Goal: Transaction & Acquisition: Purchase product/service

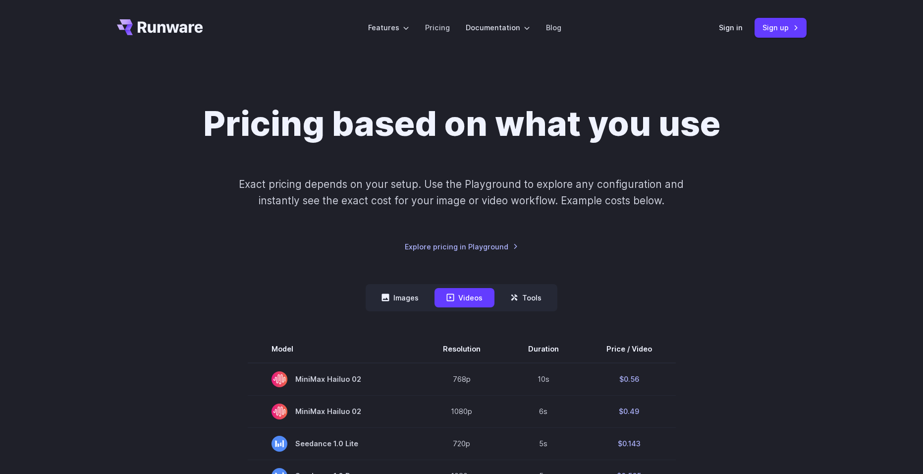
click at [735, 34] on div "Sign in Sign up" at bounding box center [763, 27] width 88 height 19
click at [736, 27] on link "Sign in" at bounding box center [731, 27] width 24 height 11
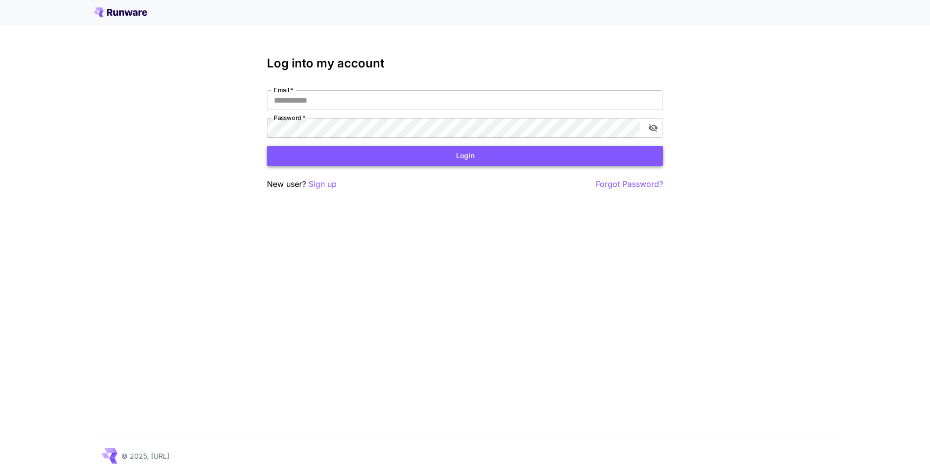
type input "**********"
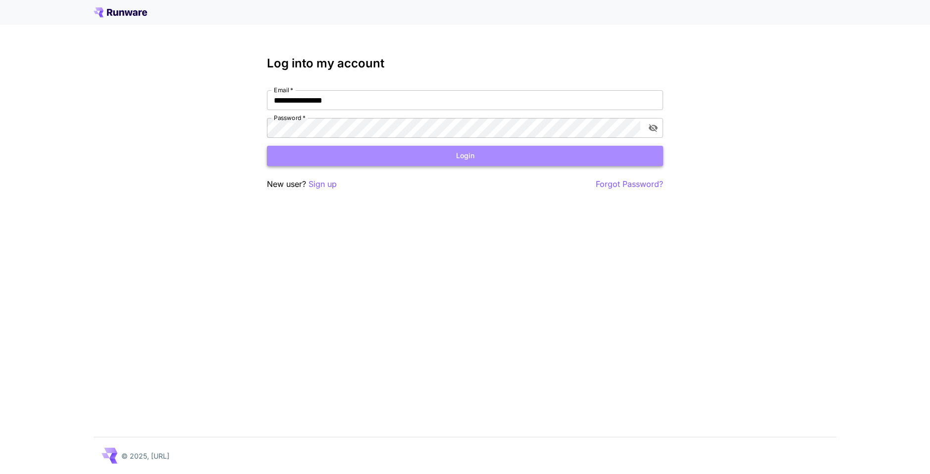
click at [487, 161] on button "Login" at bounding box center [465, 156] width 396 height 20
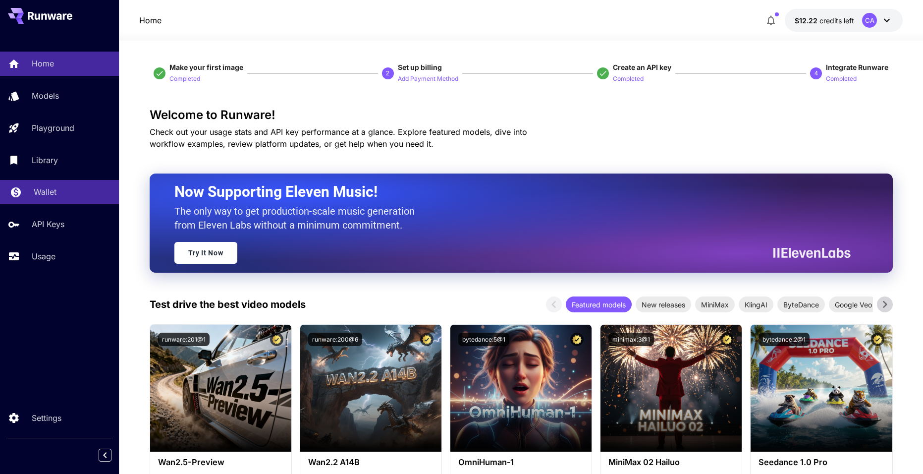
click at [51, 190] on p "Wallet" at bounding box center [45, 192] width 23 height 12
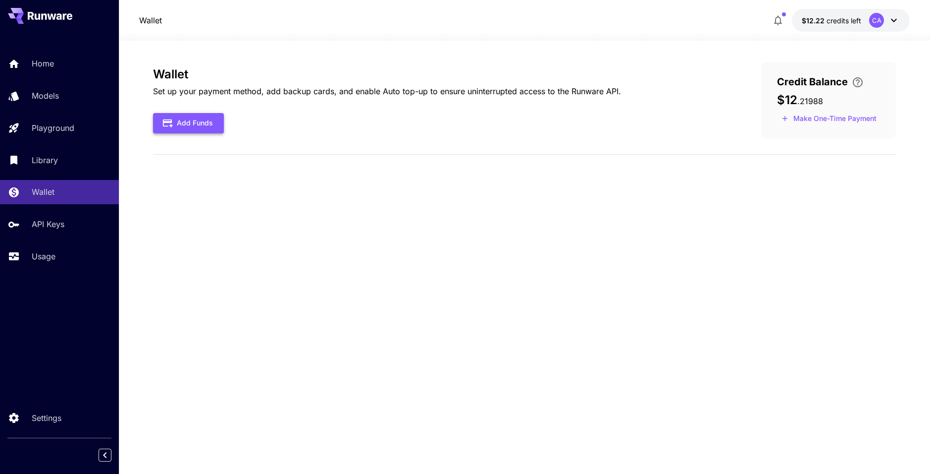
click at [213, 120] on button "Add Funds" at bounding box center [188, 123] width 71 height 20
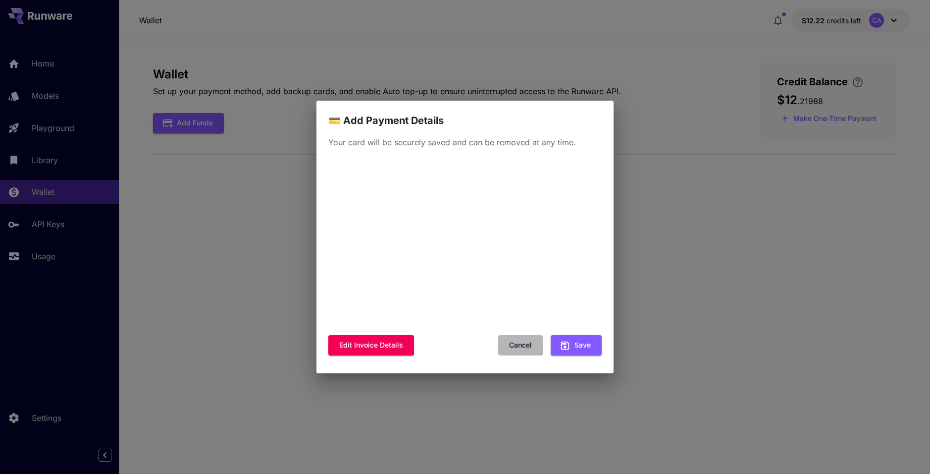
click at [516, 343] on button "Cancel" at bounding box center [520, 345] width 45 height 20
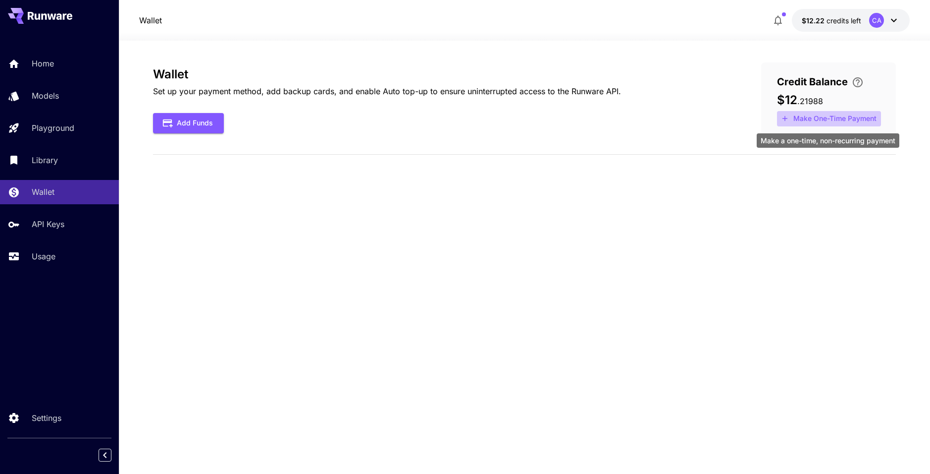
click at [818, 120] on button "Make One-Time Payment" at bounding box center [829, 118] width 104 height 15
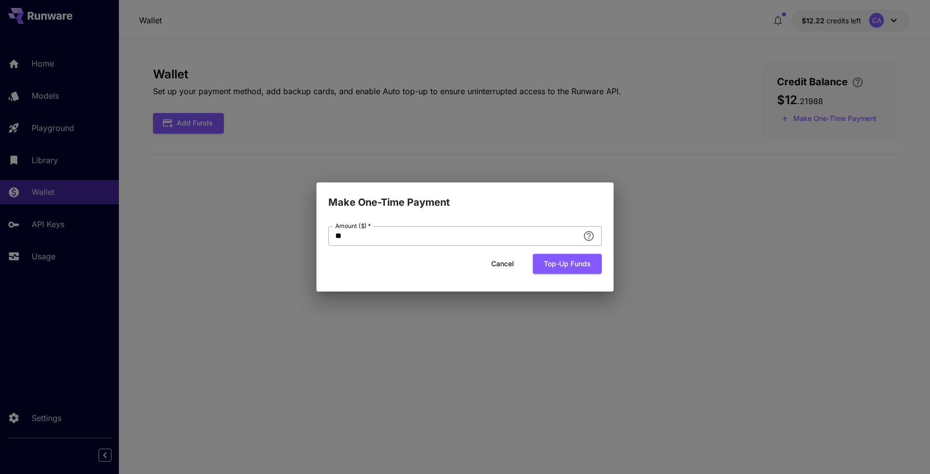
click at [535, 234] on input "**" at bounding box center [453, 236] width 251 height 20
type input "**"
click at [568, 267] on button "Top-up funds" at bounding box center [567, 264] width 69 height 20
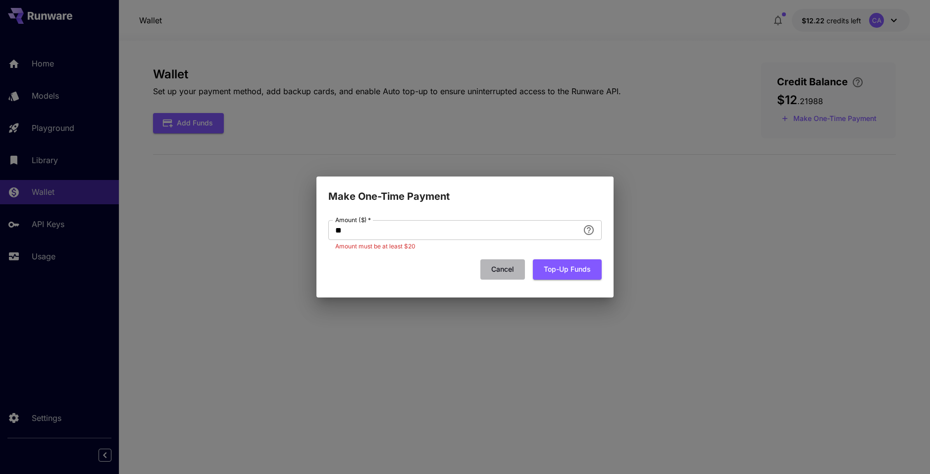
click at [508, 264] on button "Cancel" at bounding box center [502, 269] width 45 height 20
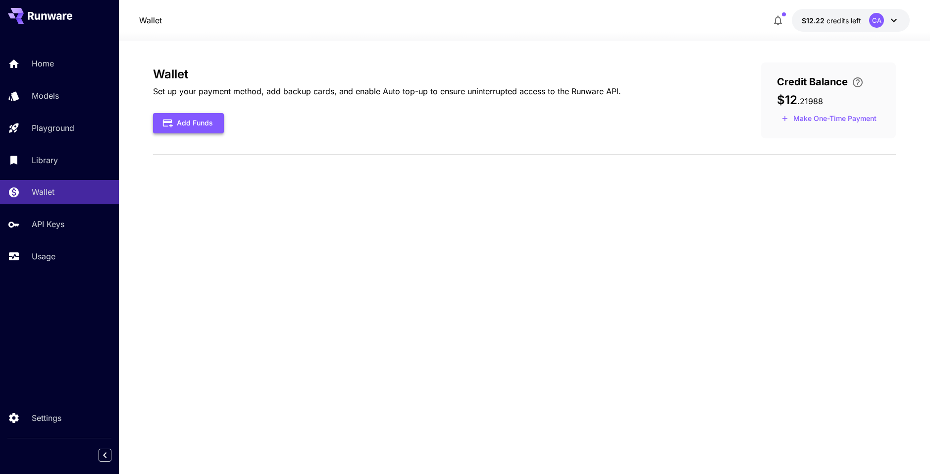
click at [192, 119] on button "Add Funds" at bounding box center [188, 123] width 71 height 20
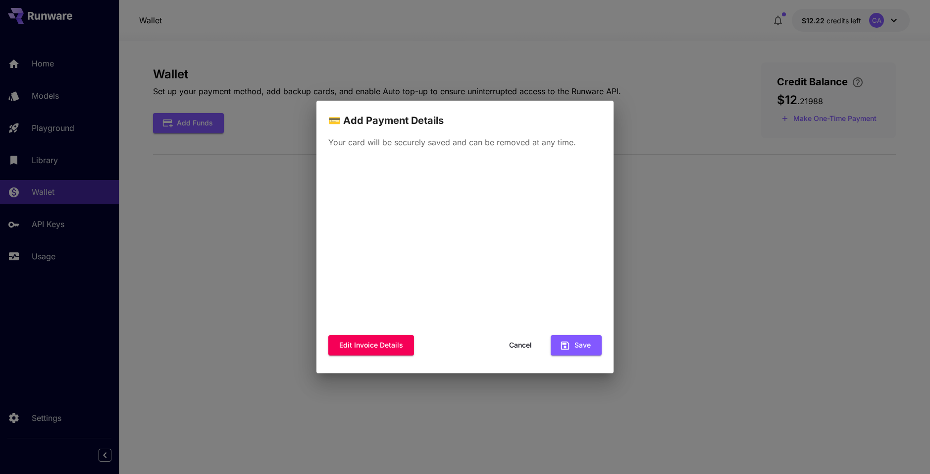
click at [510, 347] on button "Cancel" at bounding box center [520, 345] width 45 height 20
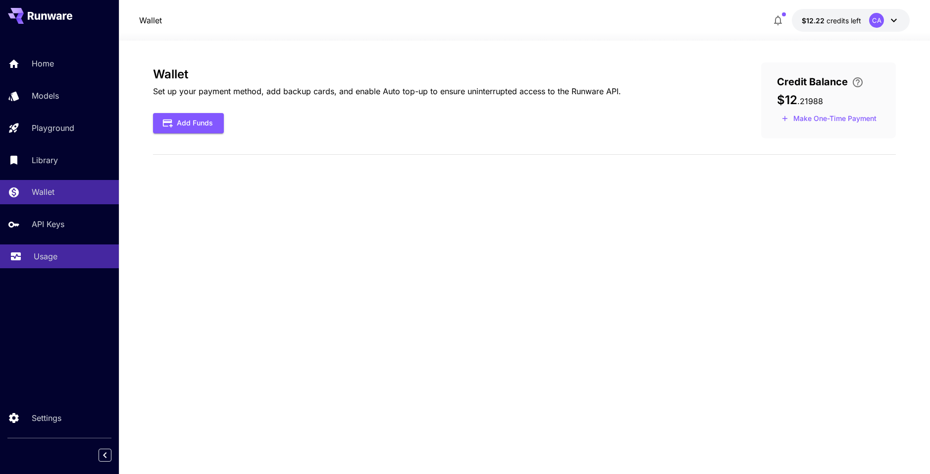
click at [46, 256] on p "Usage" at bounding box center [46, 256] width 24 height 12
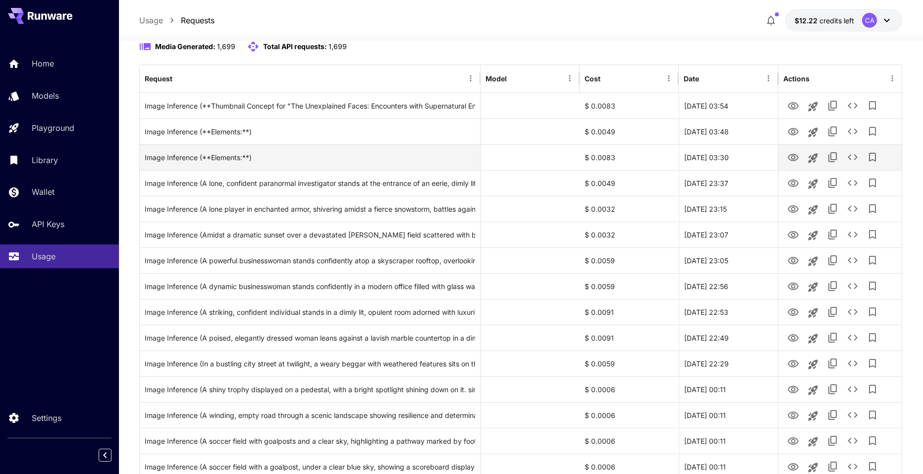
scroll to position [149, 0]
